Goal: Task Accomplishment & Management: Complete application form

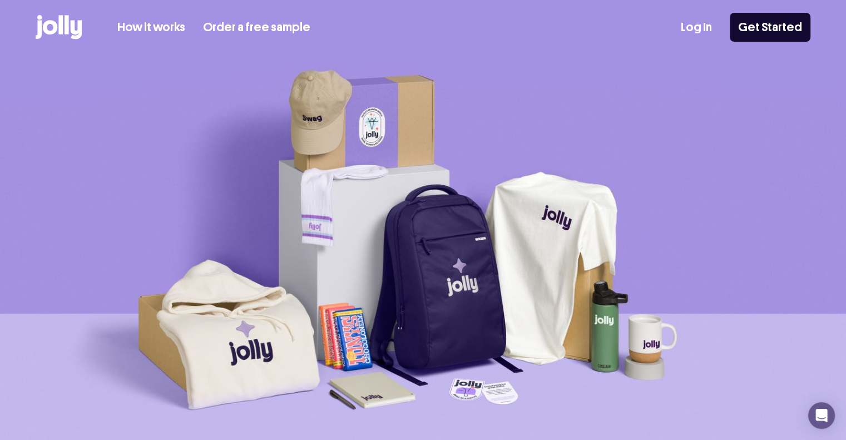
click at [704, 30] on link "Log In" at bounding box center [696, 27] width 31 height 18
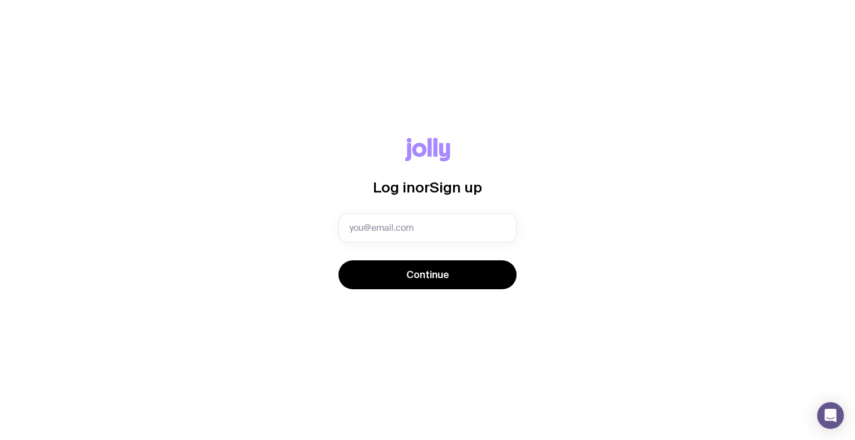
type input "farah@outsized.com"
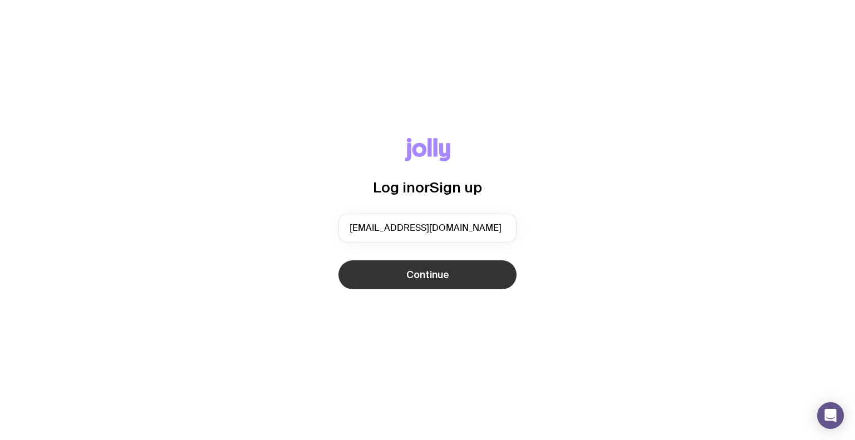
click at [387, 272] on button "Continue" at bounding box center [427, 274] width 178 height 29
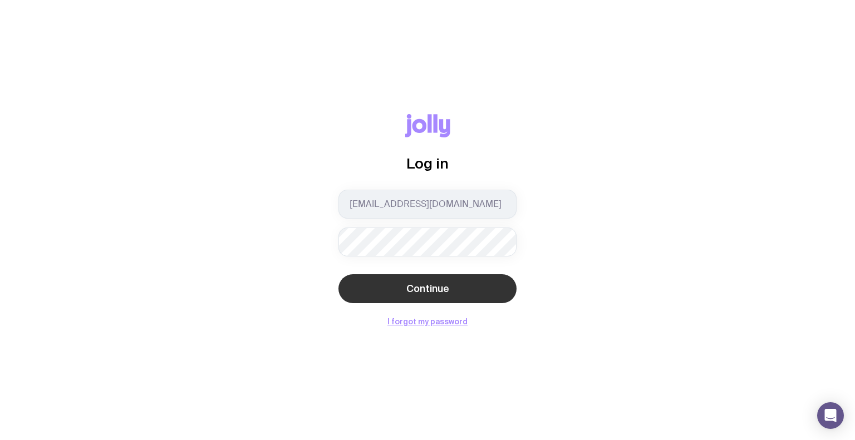
click at [442, 283] on span "Continue" at bounding box center [427, 288] width 43 height 13
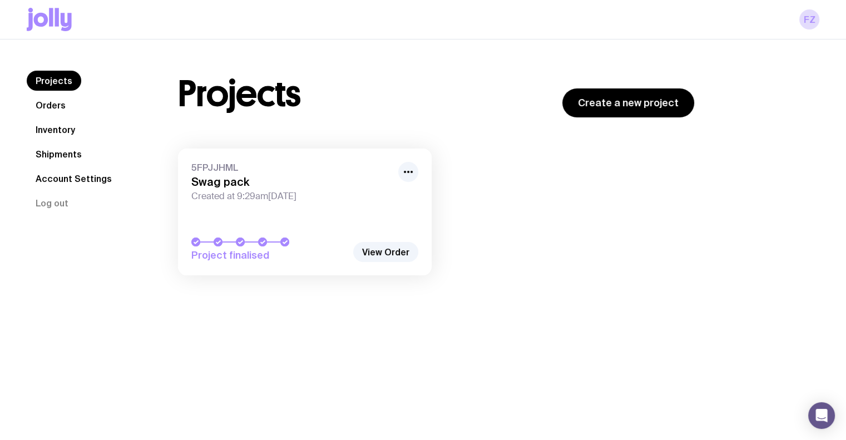
click at [52, 147] on link "Shipments" at bounding box center [59, 154] width 64 height 20
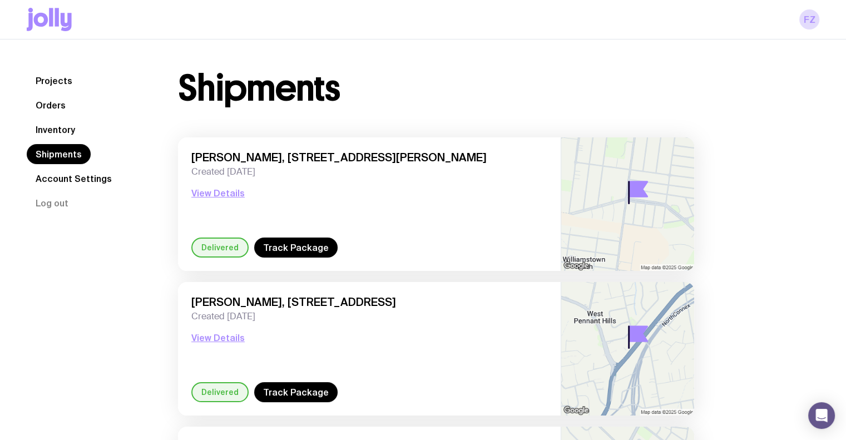
click at [55, 98] on link "Orders" at bounding box center [51, 105] width 48 height 20
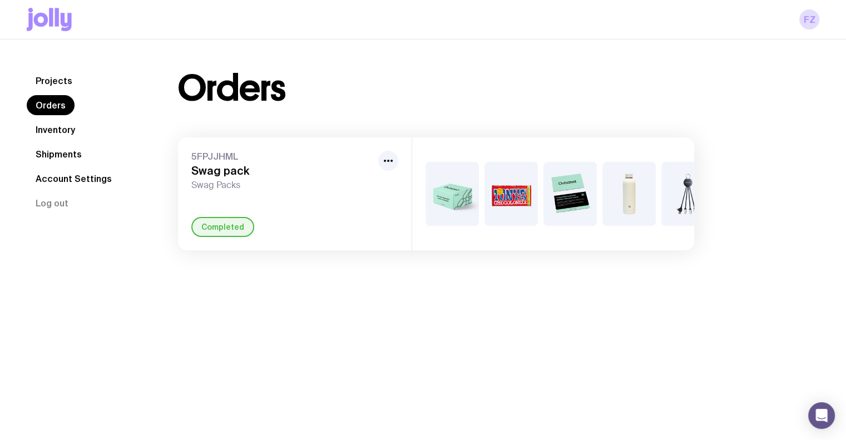
click at [61, 82] on link "Projects" at bounding box center [54, 81] width 55 height 20
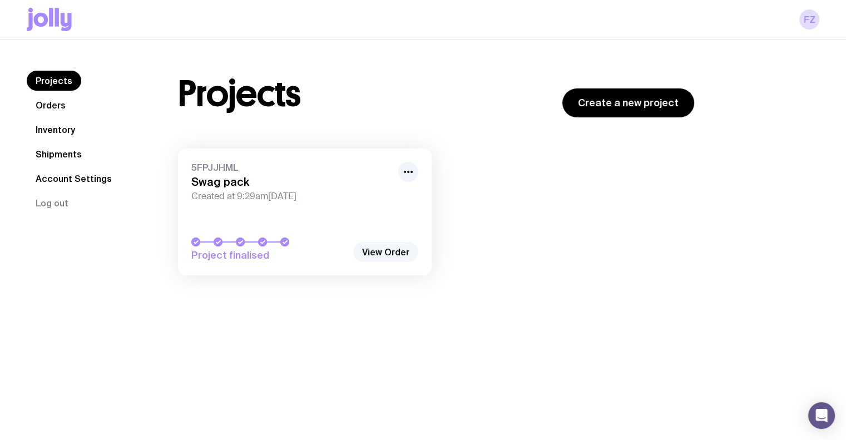
click at [383, 252] on link "View Order" at bounding box center [385, 252] width 65 height 20
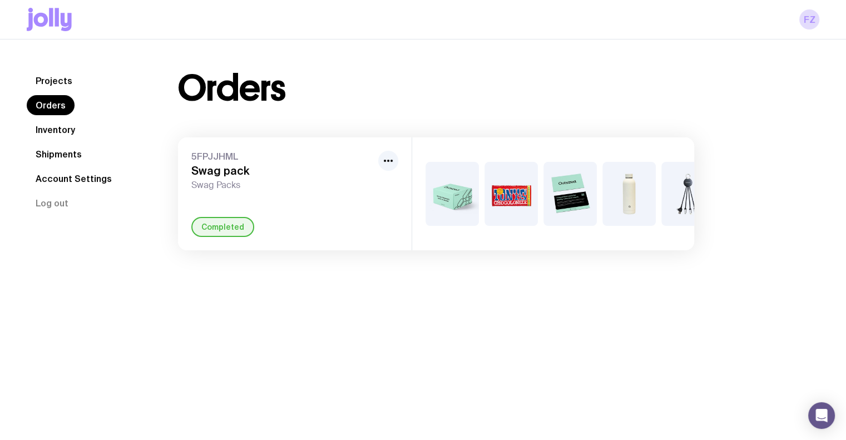
click at [39, 12] on icon at bounding box center [49, 19] width 45 height 23
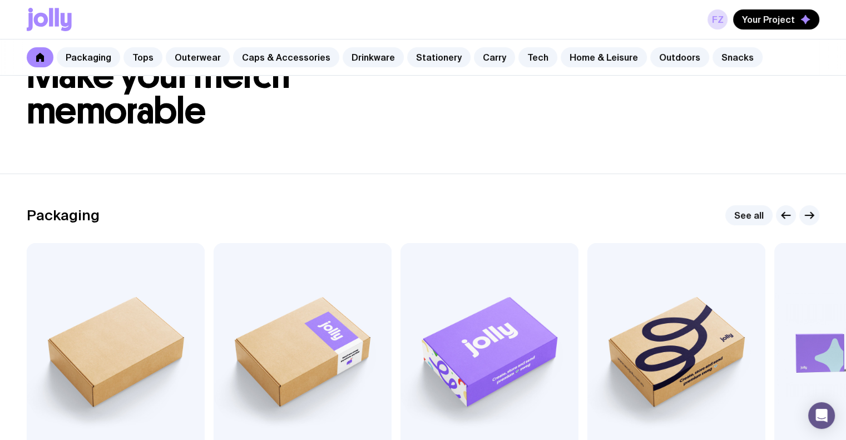
scroll to position [167, 0]
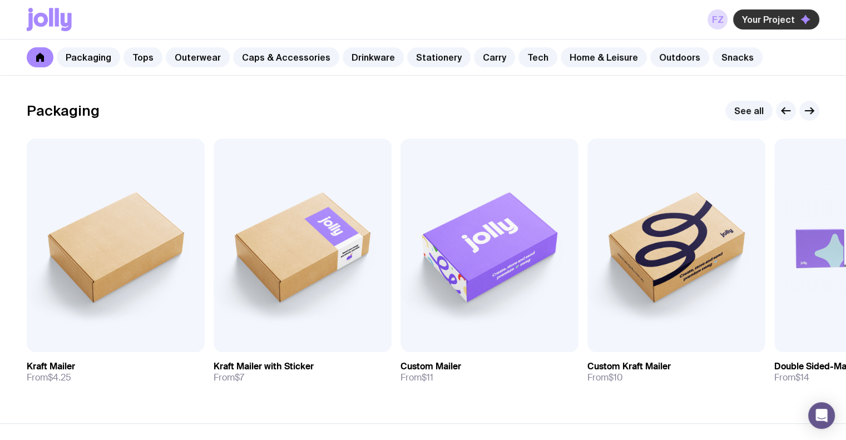
click at [756, 26] on button "Your Project" at bounding box center [776, 19] width 86 height 20
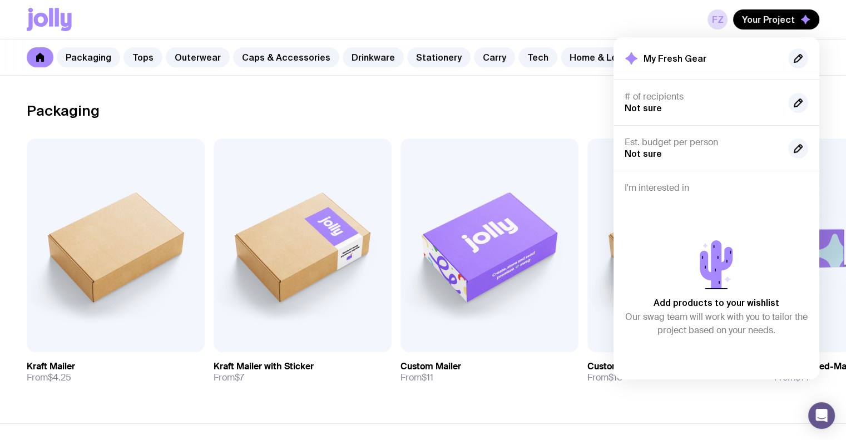
click at [550, 124] on div "Packaging See all Add to wishlist View Kraft Mailer From $4.25 Add to wishlist …" at bounding box center [423, 247] width 793 height 292
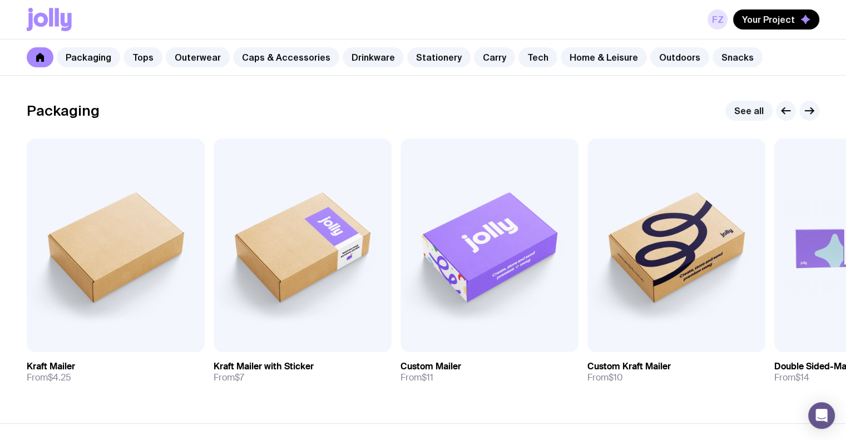
click at [719, 19] on link "FZ" at bounding box center [718, 19] width 20 height 20
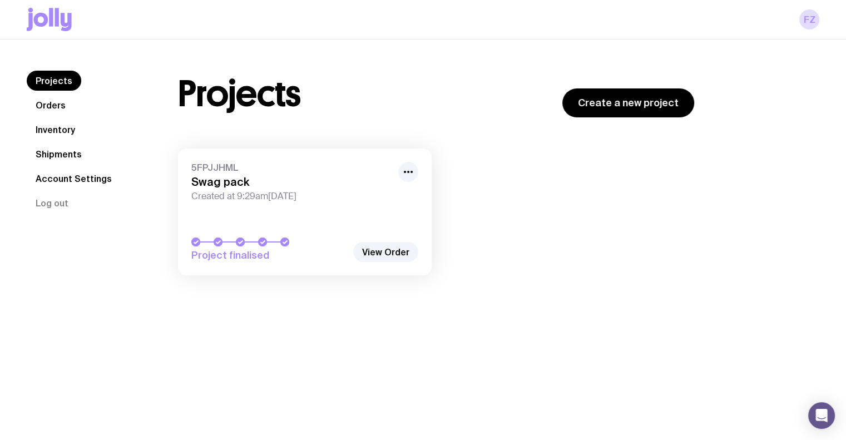
click at [48, 111] on link "Orders" at bounding box center [51, 105] width 48 height 20
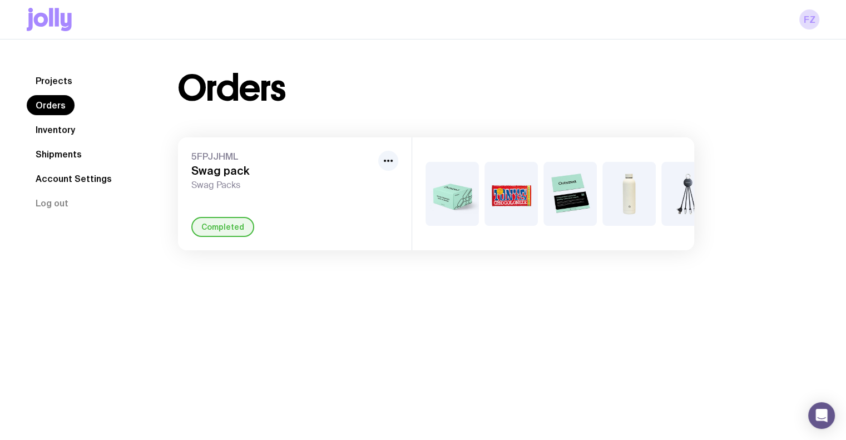
scroll to position [0, 33]
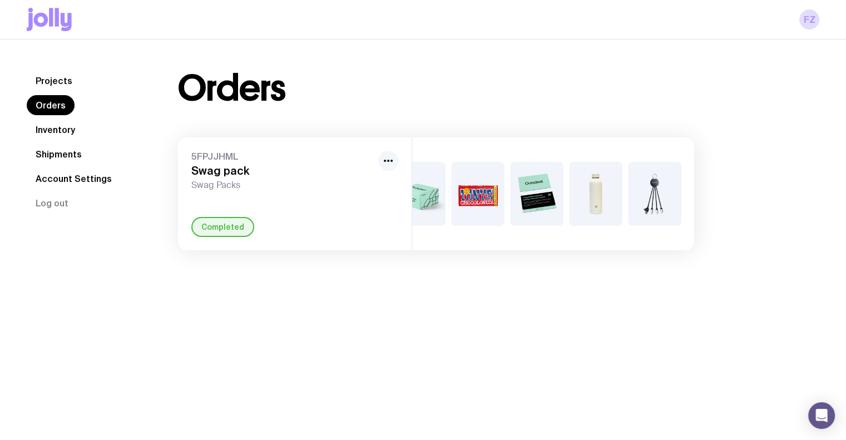
click at [383, 160] on icon "button" at bounding box center [388, 160] width 13 height 13
click at [364, 101] on div "Orders" at bounding box center [436, 89] width 516 height 36
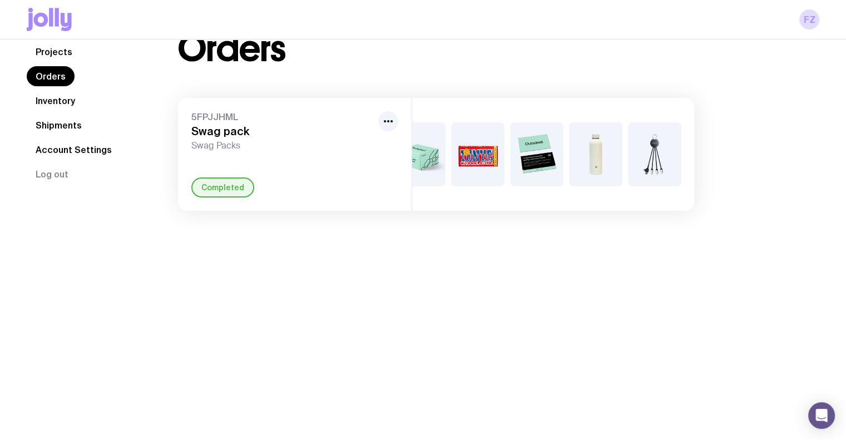
scroll to position [0, 0]
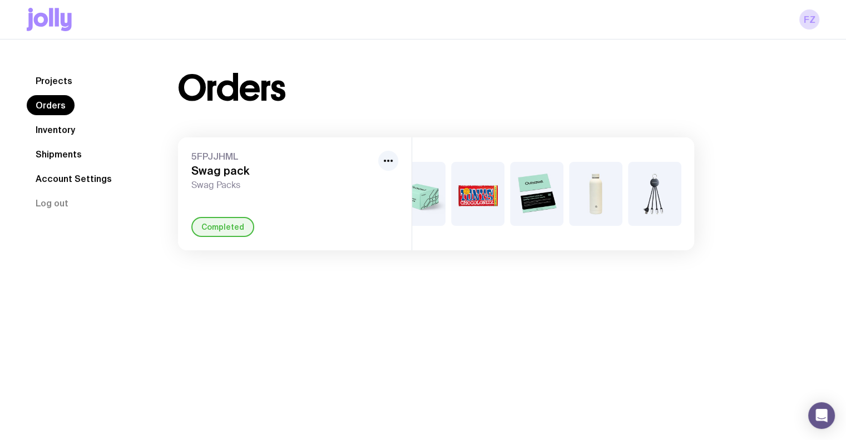
click at [224, 233] on div "Completed" at bounding box center [222, 227] width 63 height 20
drag, startPoint x: 210, startPoint y: 178, endPoint x: 196, endPoint y: 162, distance: 20.9
click at [209, 177] on div "5FPJJHML Swag pack Swag Packs" at bounding box center [282, 171] width 182 height 40
click at [45, 81] on link "Projects" at bounding box center [54, 81] width 55 height 20
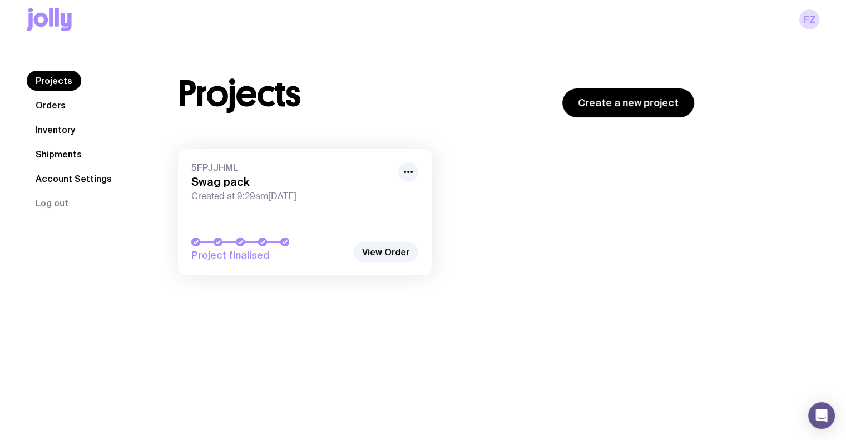
click at [91, 155] on nav "Projects Orders Inventory Shipments Account Settings Log out" at bounding box center [89, 142] width 125 height 142
click at [66, 154] on link "Shipments" at bounding box center [59, 154] width 64 height 20
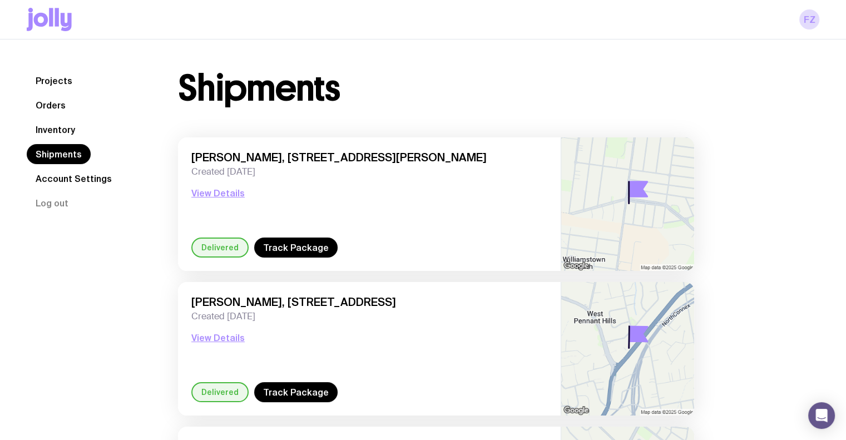
click at [56, 83] on link "Projects" at bounding box center [54, 81] width 55 height 20
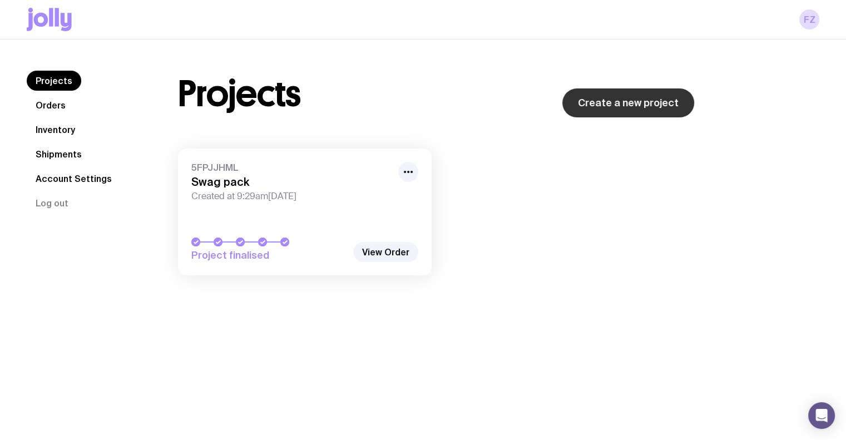
click at [621, 105] on link "Create a new project" at bounding box center [628, 102] width 132 height 29
click at [412, 167] on icon "button" at bounding box center [408, 171] width 13 height 13
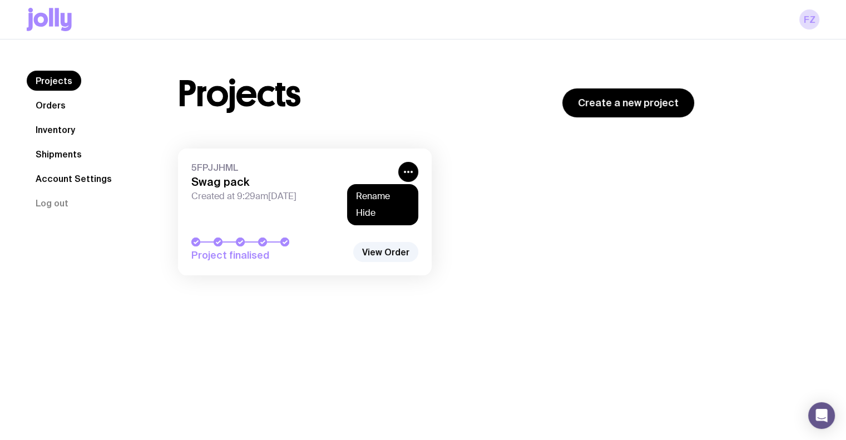
click at [500, 166] on div "5FPJJHML Swag pack Created at 9:29am, Tue 8th Apr 2025 Project finalised Rename…" at bounding box center [436, 218] width 516 height 138
click at [403, 253] on link "View Order" at bounding box center [385, 252] width 65 height 20
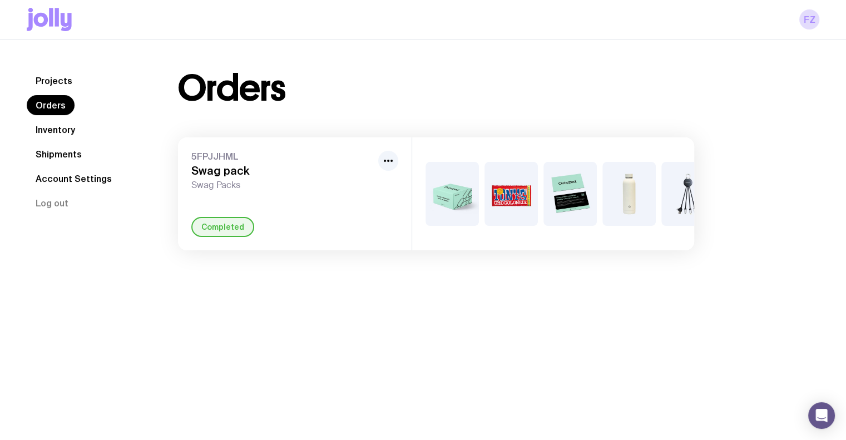
scroll to position [0, 33]
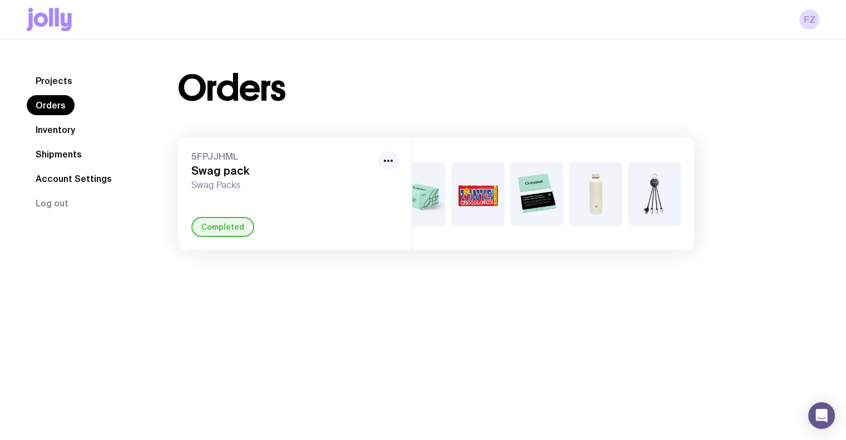
click at [383, 155] on icon "button" at bounding box center [388, 160] width 13 height 13
drag, startPoint x: 268, startPoint y: 152, endPoint x: 240, endPoint y: 176, distance: 36.7
click at [267, 152] on span "5FPJJHML" at bounding box center [282, 156] width 182 height 11
click at [214, 226] on div "Completed" at bounding box center [222, 227] width 63 height 20
click at [215, 235] on div "Completed" at bounding box center [222, 227] width 63 height 20
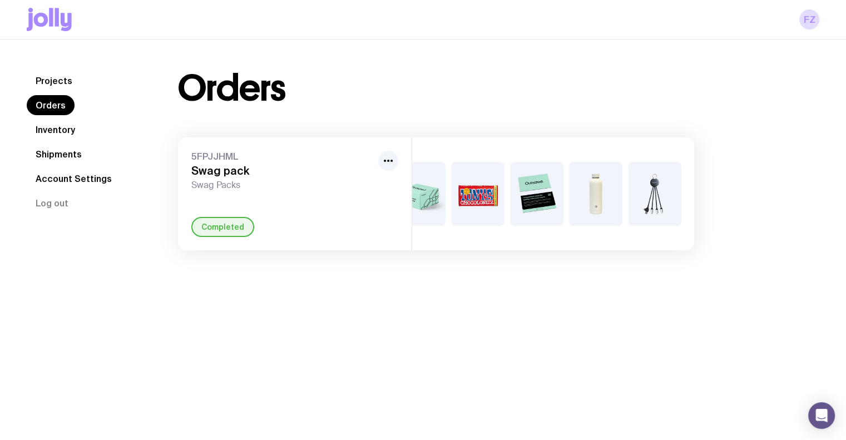
drag, startPoint x: 215, startPoint y: 235, endPoint x: 209, endPoint y: 195, distance: 40.0
click at [214, 234] on div "Completed" at bounding box center [222, 227] width 63 height 20
click at [203, 169] on h3 "Swag pack" at bounding box center [282, 170] width 182 height 13
click at [203, 165] on h3 "Swag pack" at bounding box center [282, 170] width 182 height 13
click at [45, 126] on link "Inventory" at bounding box center [55, 130] width 57 height 20
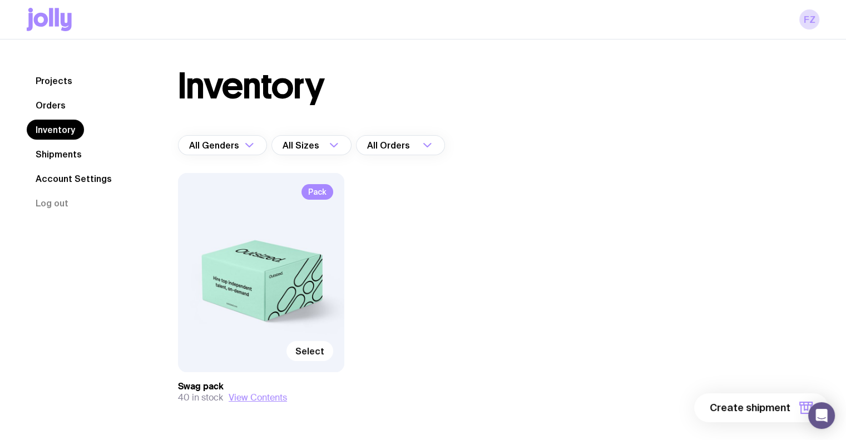
scroll to position [41, 0]
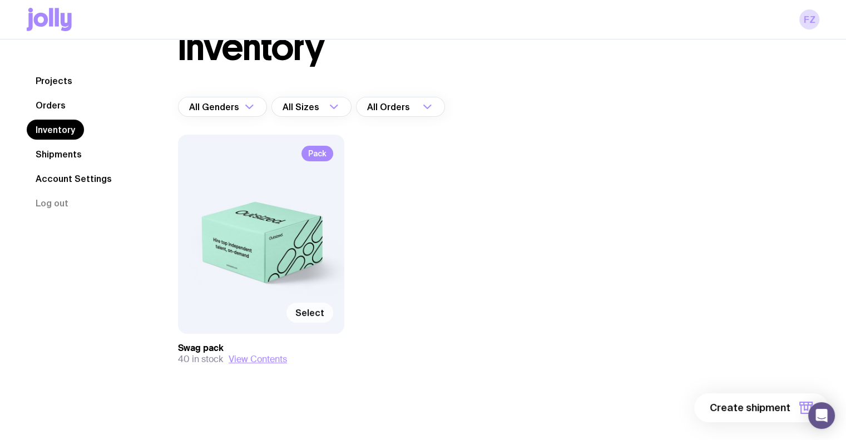
click at [315, 313] on span "Select" at bounding box center [309, 312] width 29 height 11
click at [0, 0] on input "Select" at bounding box center [0, 0] width 0 height 0
click at [792, 405] on button "1 item" at bounding box center [787, 407] width 81 height 29
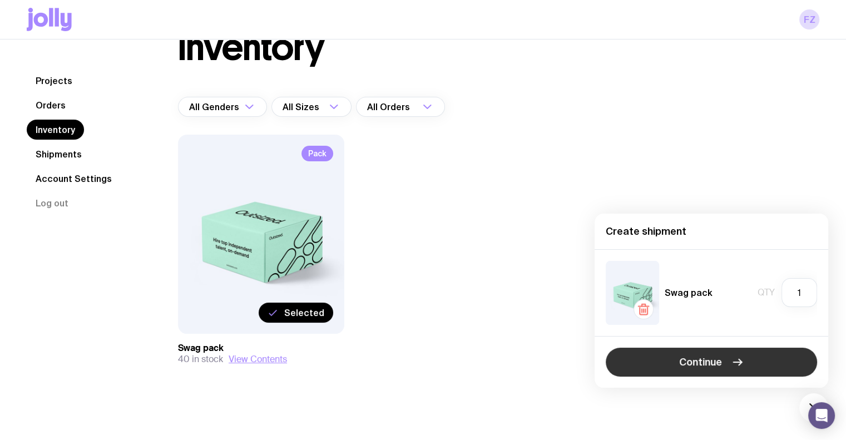
click at [688, 354] on button "Continue" at bounding box center [711, 362] width 211 height 29
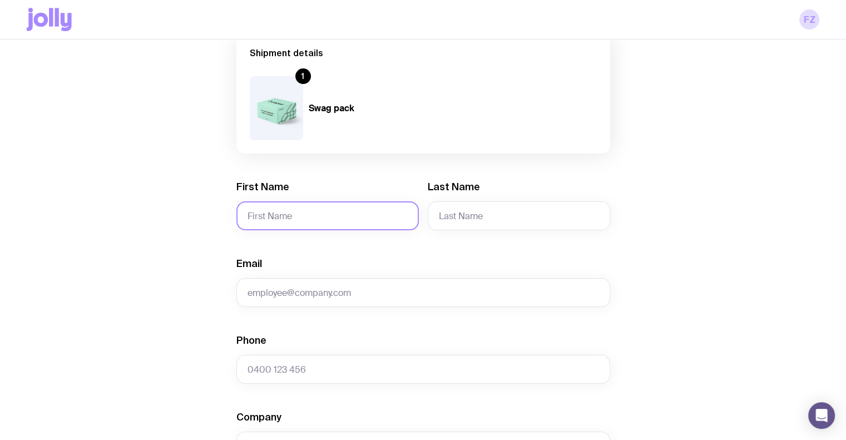
scroll to position [111, 0]
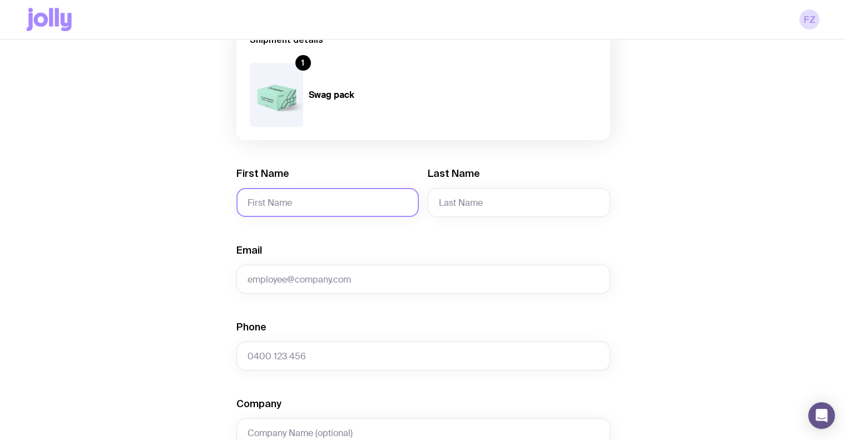
click at [292, 198] on input "First Name" at bounding box center [327, 202] width 182 height 29
type input "C"
type input "Colm"
type input "Kelly"
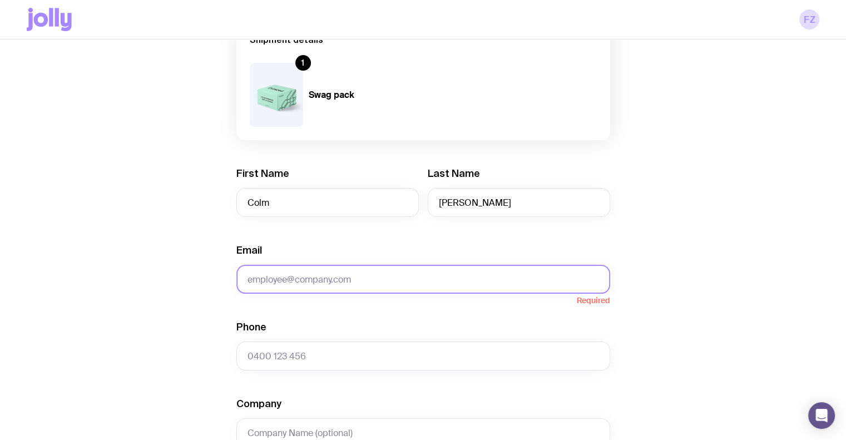
click at [305, 275] on input "Email" at bounding box center [423, 279] width 374 height 29
paste input "colmkell1@outlook.com"
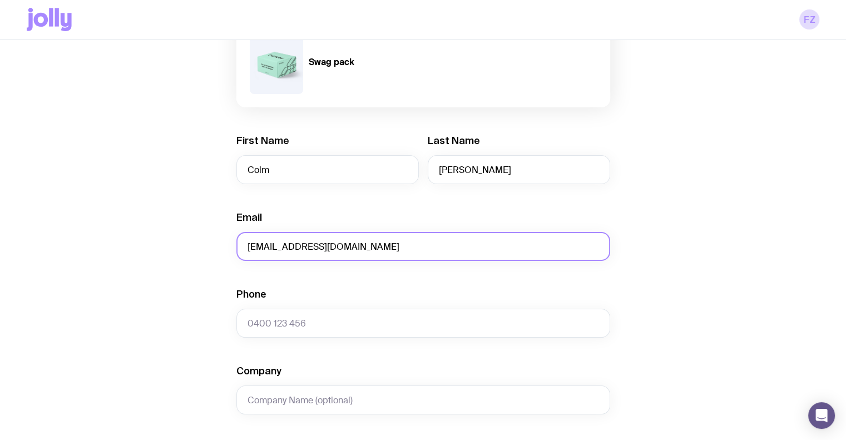
scroll to position [223, 0]
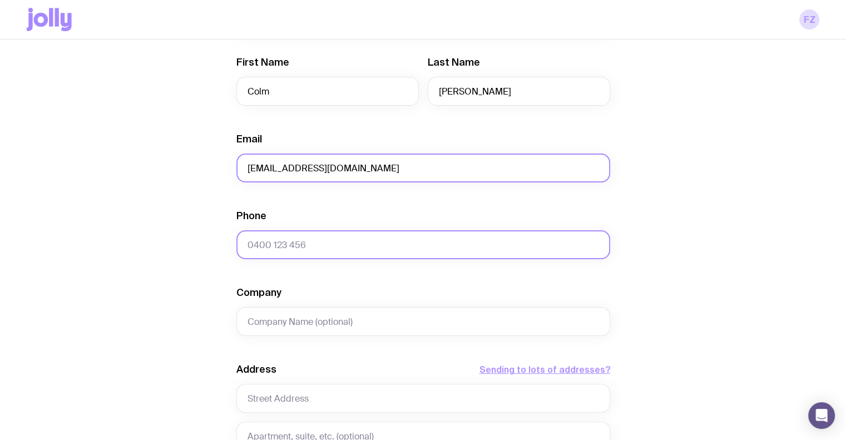
type input "colmkell1@outlook.com"
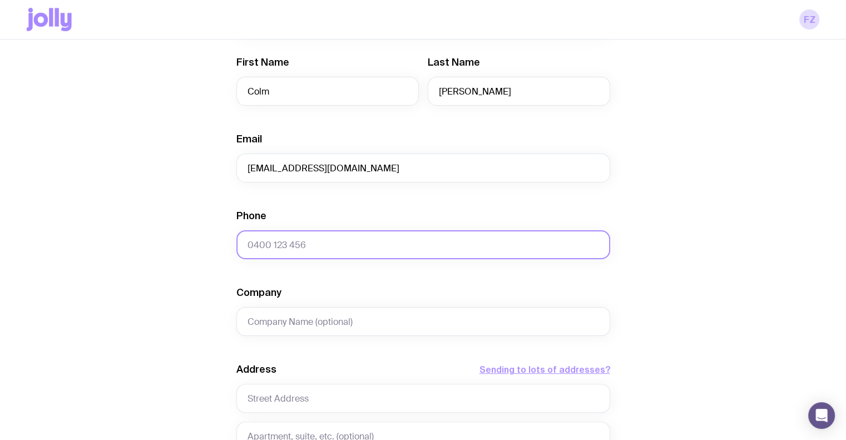
click at [267, 251] on input "Phone" at bounding box center [423, 244] width 374 height 29
paste input "+61425464355"
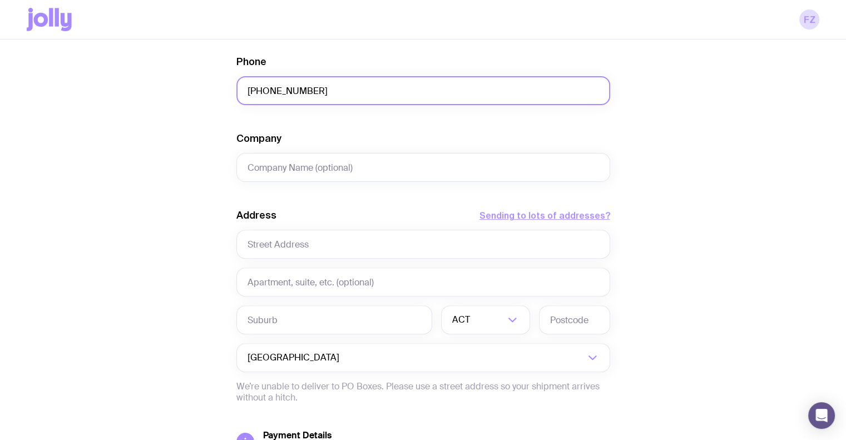
scroll to position [445, 0]
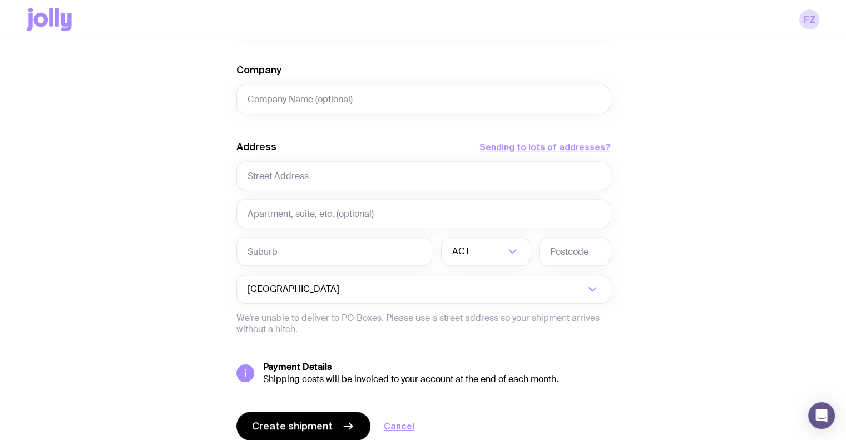
type input "+61425464355"
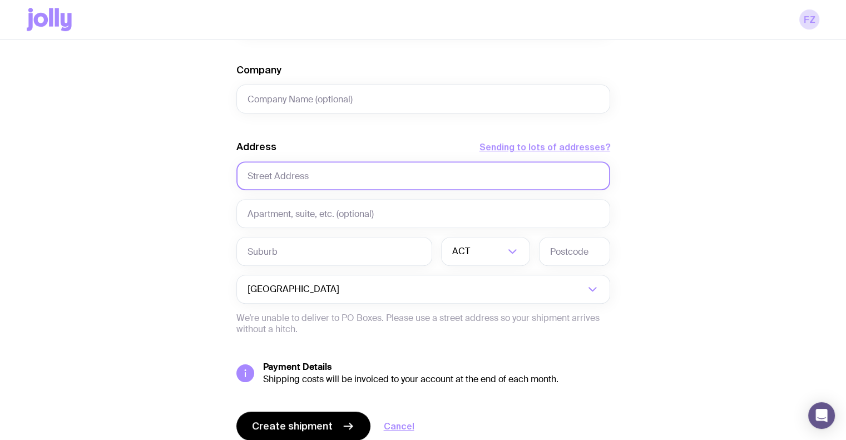
click at [308, 180] on input "text" at bounding box center [423, 175] width 374 height 29
paste input "nit 2, 35 Galvin Street, Maroubra, Sydney, NSW 2350"
click at [247, 175] on input "nit 2, 35 Galvin Street, Maroubra, Sydney, NSW 2350" at bounding box center [423, 175] width 374 height 29
drag, startPoint x: 271, startPoint y: 176, endPoint x: 223, endPoint y: 177, distance: 48.4
click at [223, 177] on div "Create shipment Shipment details 1 Swag pack First Name Colm Last Name Kelly Em…" at bounding box center [423, 62] width 793 height 846
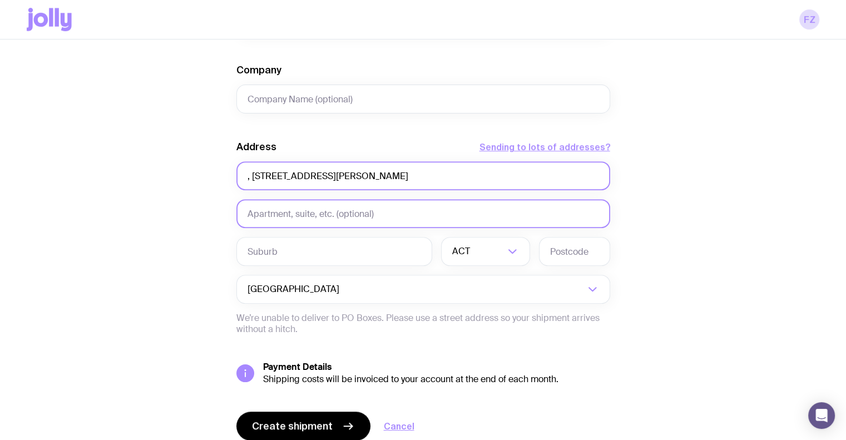
type input ", 35 Galvin Street, Maroubra, Sydney, NSW 2350"
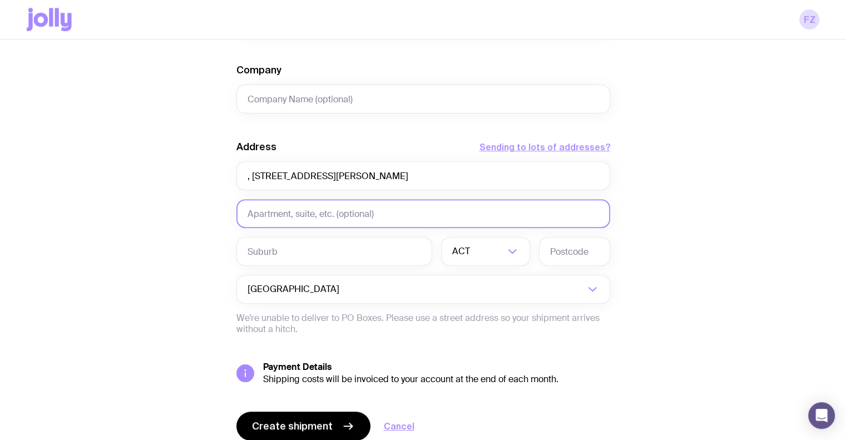
click at [268, 211] on input "text" at bounding box center [423, 213] width 374 height 29
paste input "Unit 2"
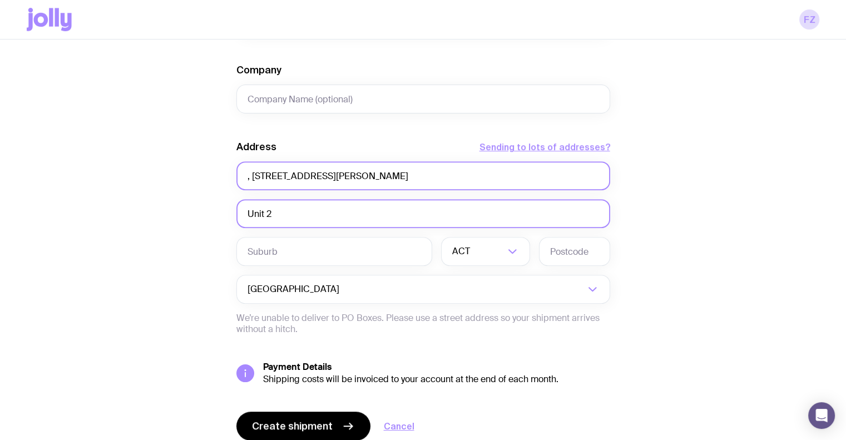
type input "Unit 2"
click at [254, 177] on input ", 35 Galvin Street, Maroubra, Sydney, NSW 2350" at bounding box center [423, 175] width 374 height 29
click at [345, 175] on input "35 Galvin Street, Maroubra, Sydney, NSW 2350" at bounding box center [423, 175] width 374 height 29
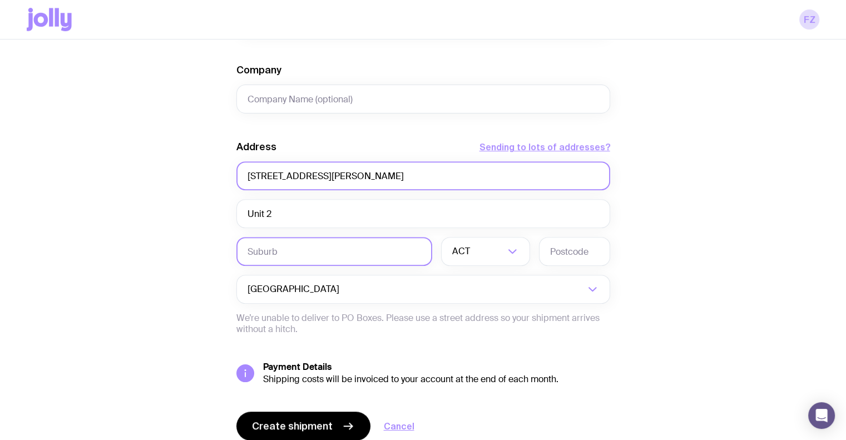
type input "35 Galvin Street, , Sydney, NSW 2350"
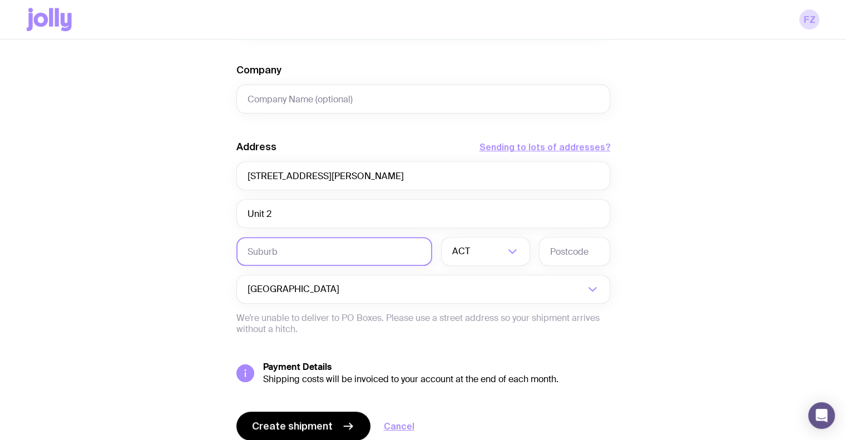
click at [325, 250] on input "text" at bounding box center [334, 251] width 196 height 29
paste input "Maroubra"
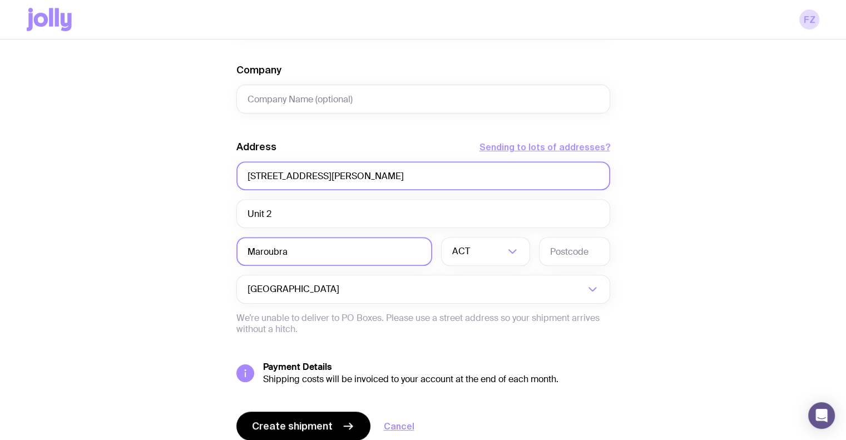
type input "Maroubra"
click at [332, 176] on input "35 Galvin Street, , Sydney, NSW 2350" at bounding box center [423, 175] width 374 height 29
click at [393, 176] on input "35 Galvin Street, , Sydney, NSW 2350" at bounding box center [423, 175] width 374 height 29
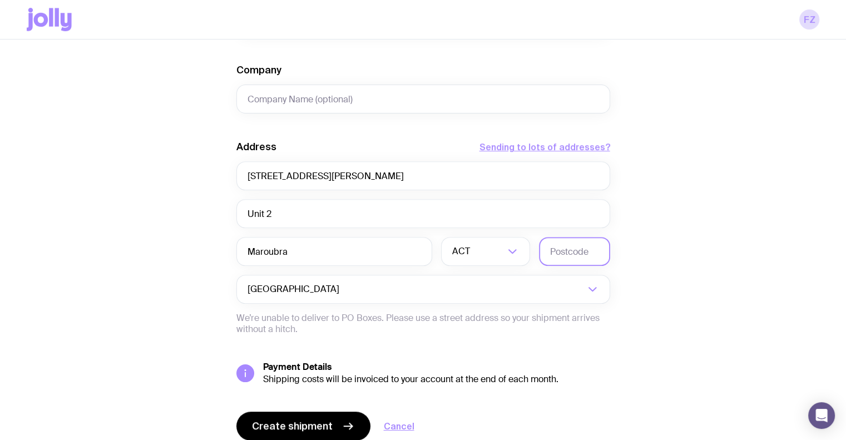
click at [564, 250] on input "text" at bounding box center [574, 251] width 71 height 29
paste input "2350"
type input "2350"
click at [501, 253] on input "Search for option" at bounding box center [478, 251] width 52 height 29
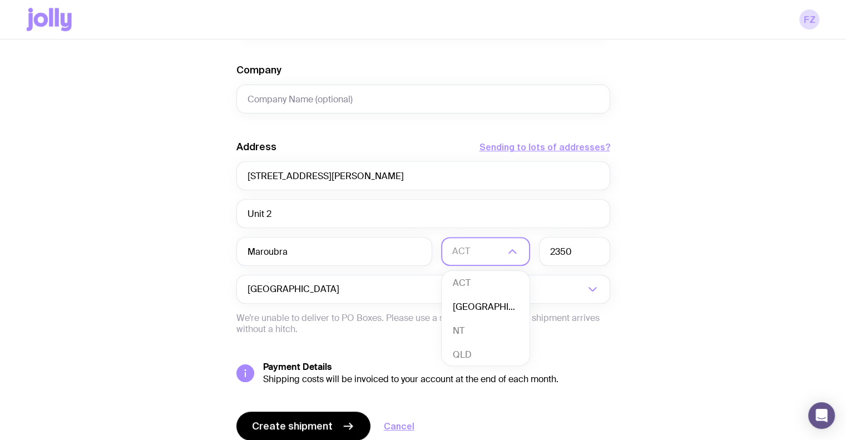
click at [467, 309] on li "NSW" at bounding box center [486, 307] width 88 height 24
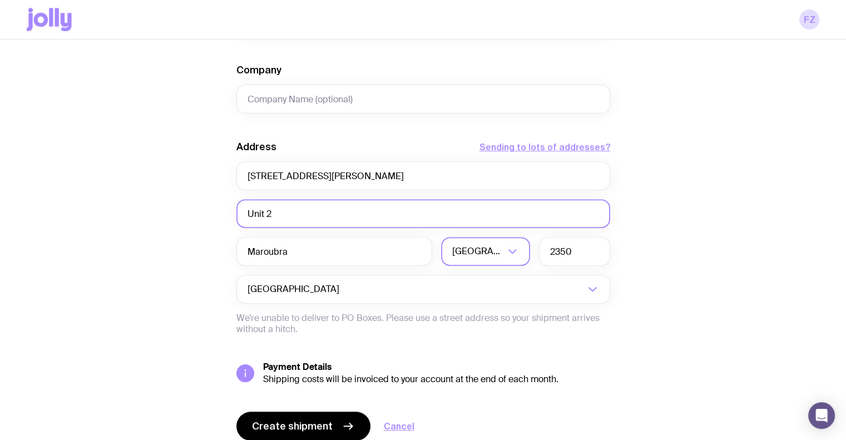
click at [306, 214] on input "Unit 2" at bounding box center [423, 213] width 374 height 29
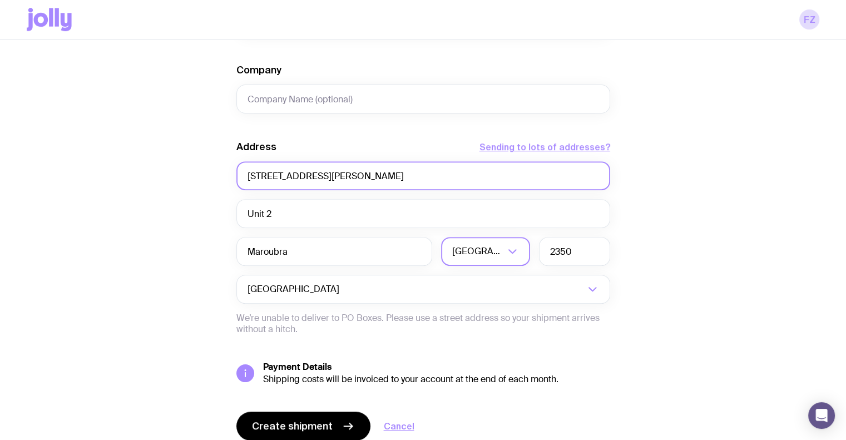
click at [318, 176] on input "35 Galvin Street, , Sydney, NSW 2350" at bounding box center [423, 175] width 374 height 29
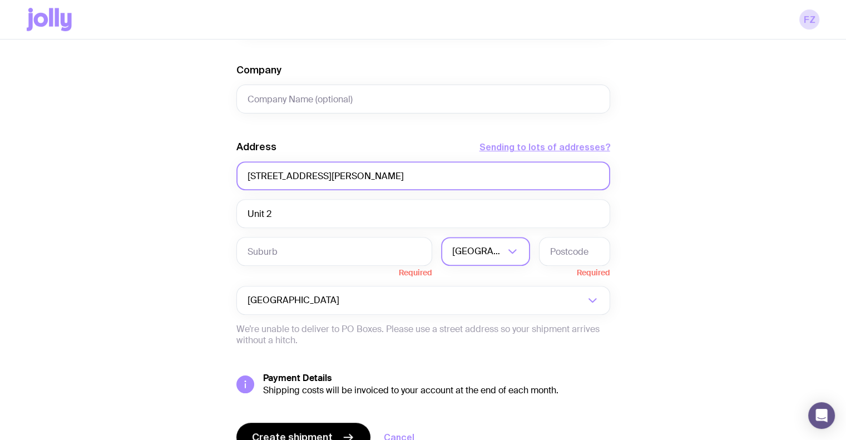
click at [373, 175] on input "35 Galvin Street, Maroubra, Sydney, NSW 2350" at bounding box center [423, 175] width 374 height 29
click at [373, 176] on input "35 Galvin Street, Maroubra, Sydney, NSW 2350" at bounding box center [423, 175] width 374 height 29
type input "35 Galvin Street, Maroubra, , NSW 2350"
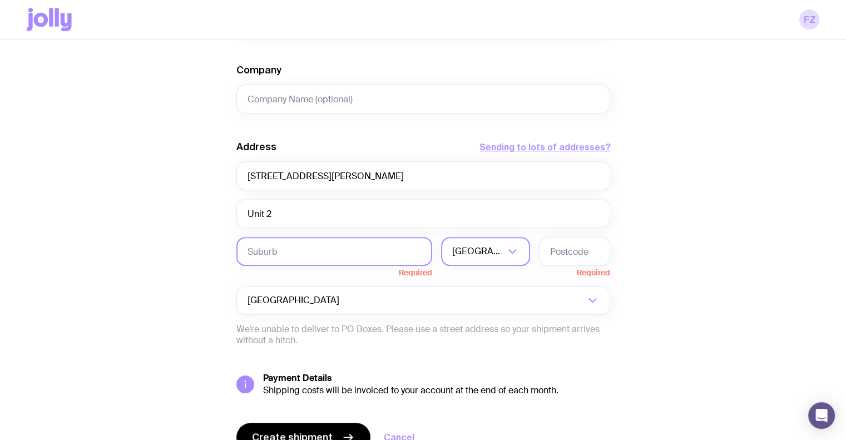
click at [309, 253] on input "text" at bounding box center [334, 251] width 196 height 29
paste input "Sydney"
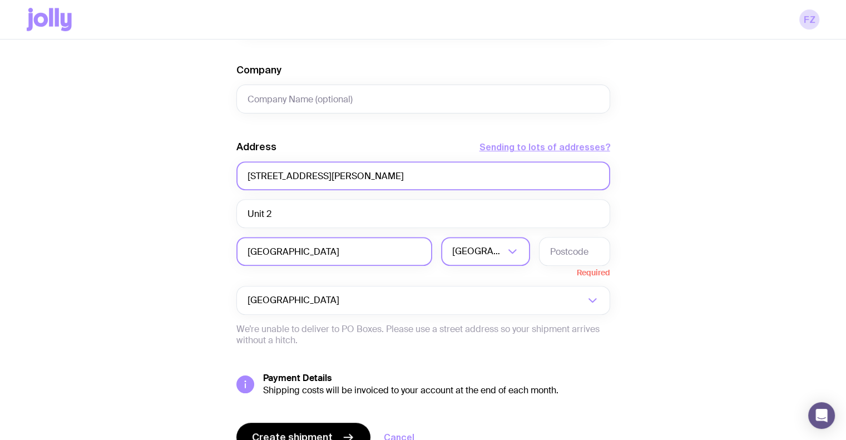
type input "Sydney"
click at [402, 173] on input "35 Galvin Street, Maroubra, , NSW 2350" at bounding box center [423, 175] width 374 height 29
type input "35 Galvin Street, Maroubra, , NSW"
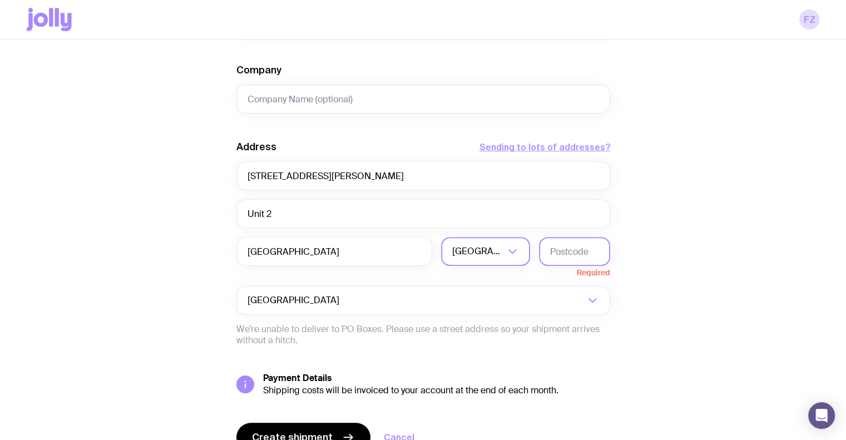
click at [573, 250] on input "text" at bounding box center [574, 251] width 71 height 29
paste input "2350"
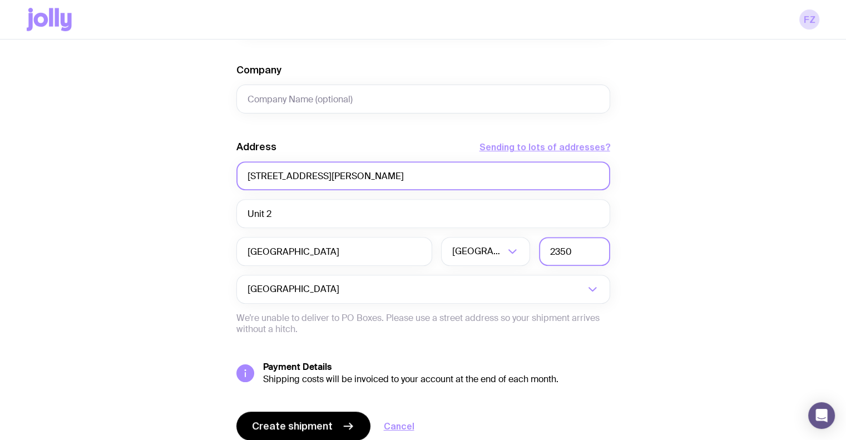
type input "2350"
drag, startPoint x: 361, startPoint y: 177, endPoint x: 421, endPoint y: 182, distance: 60.3
click at [421, 182] on input "35 Galvin Street, Maroubra, , NSW" at bounding box center [423, 175] width 374 height 29
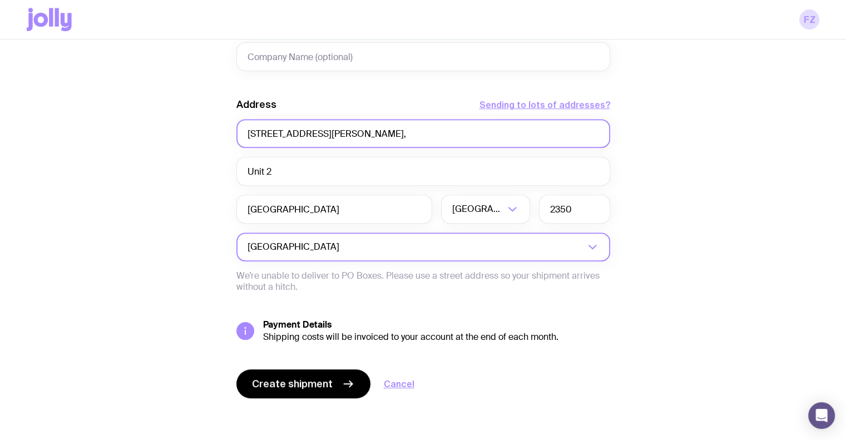
scroll to position [490, 0]
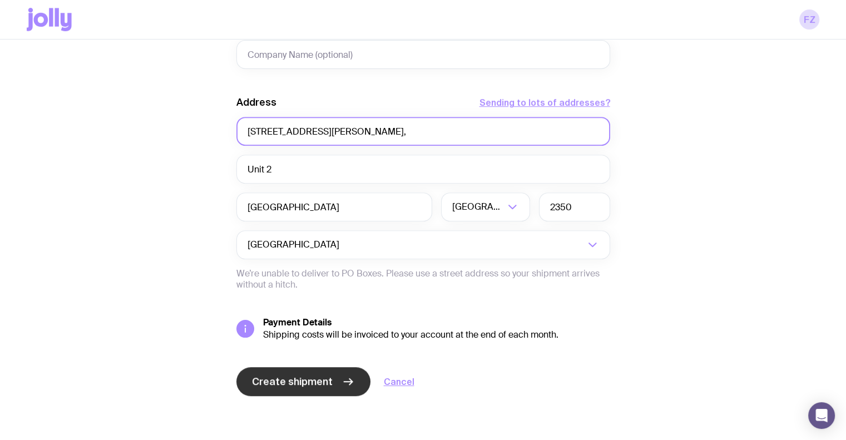
type input "35 Galvin Street, Maroubra,"
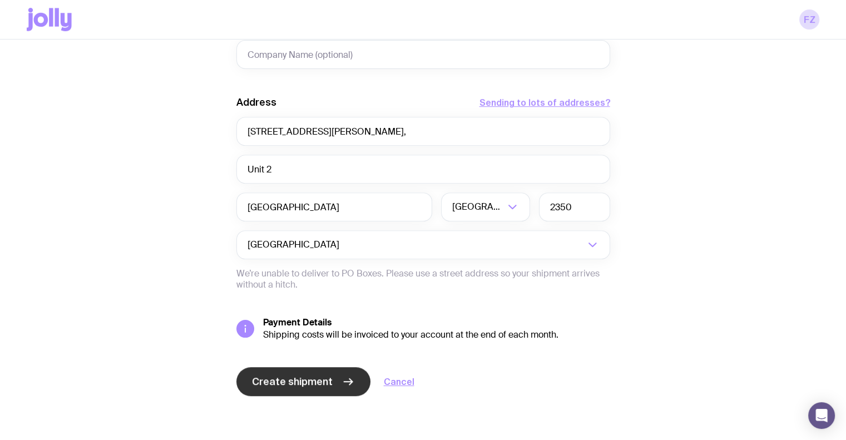
click at [312, 378] on span "Create shipment" at bounding box center [292, 381] width 81 height 13
